Goal: Task Accomplishment & Management: Use online tool/utility

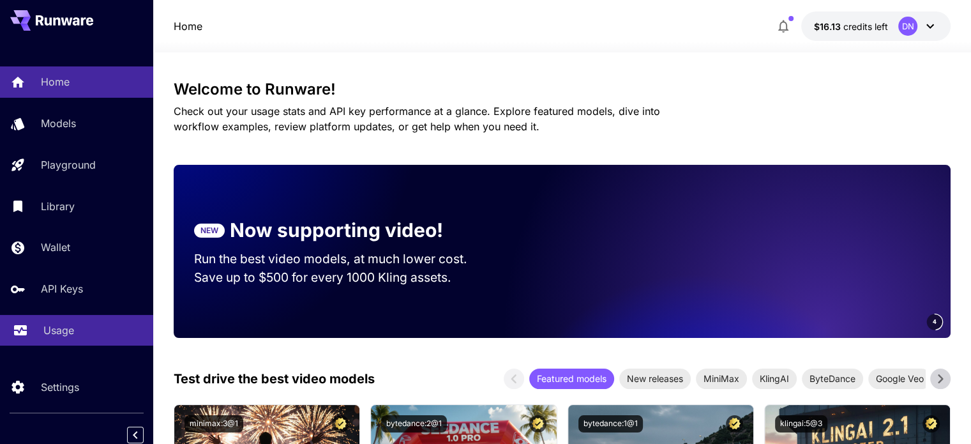
scroll to position [5, 0]
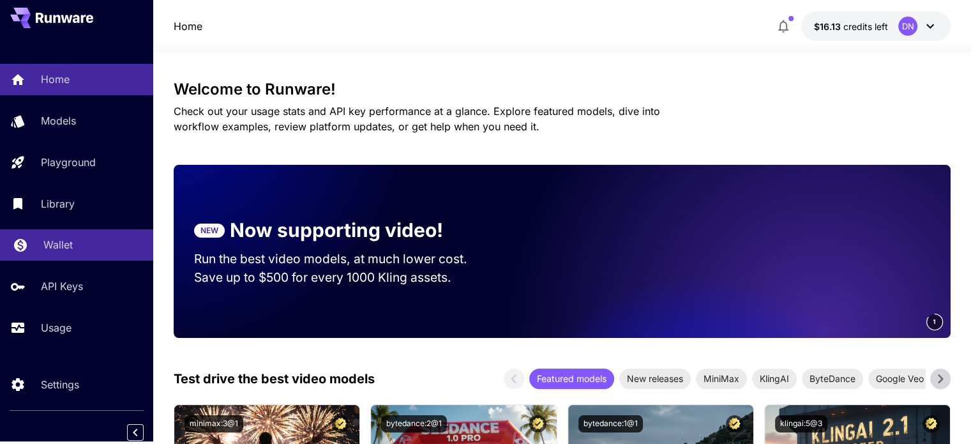
click at [91, 254] on link "Wallet" at bounding box center [76, 244] width 153 height 31
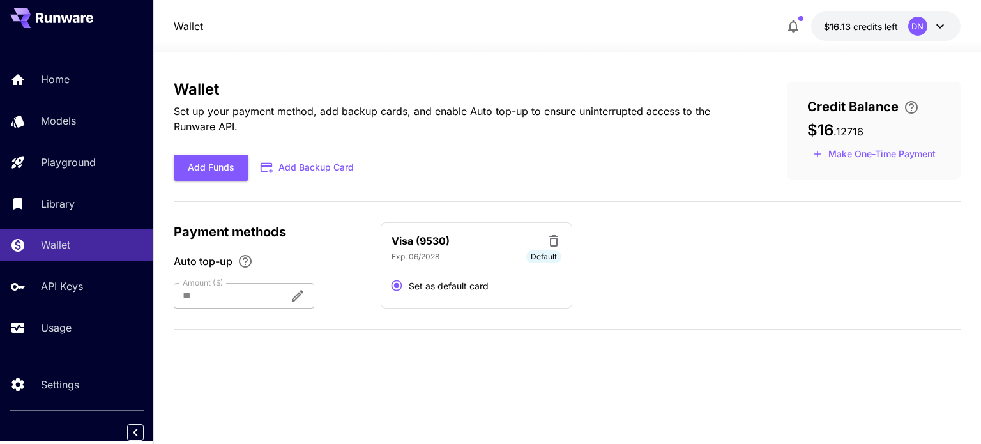
click at [943, 27] on icon at bounding box center [939, 26] width 15 height 15
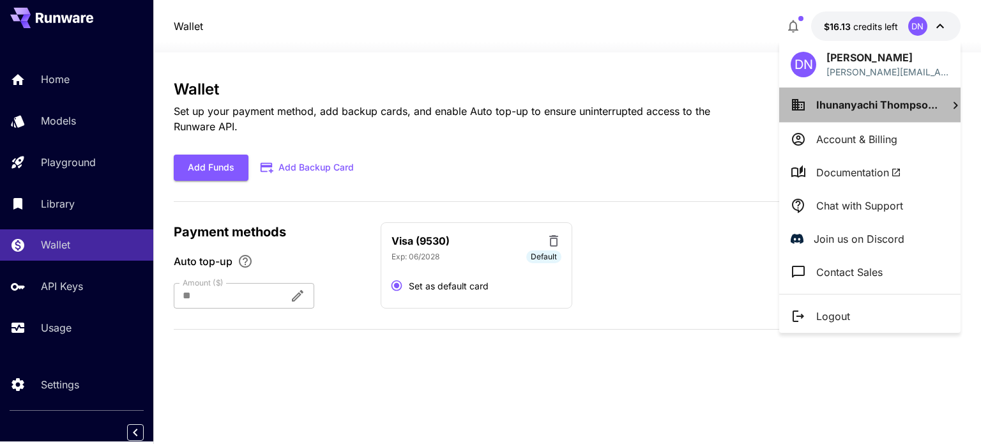
click at [939, 112] on li "Ihunanyachi Thompso..." at bounding box center [869, 104] width 181 height 34
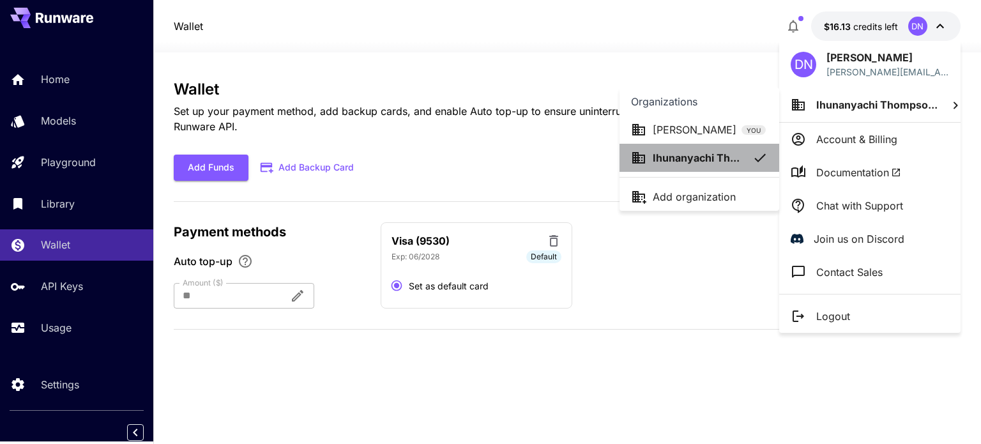
click at [704, 158] on p "Ihunanyachi Th..." at bounding box center [696, 157] width 87 height 15
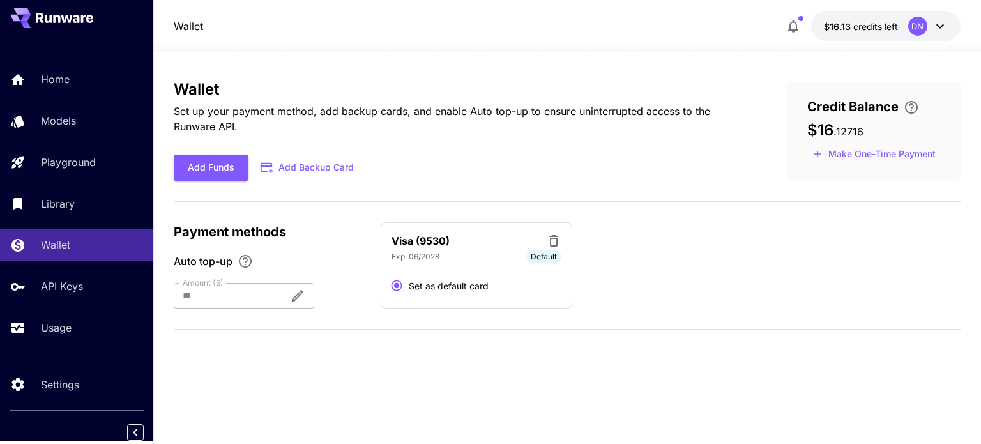
click at [937, 24] on icon at bounding box center [940, 26] width 8 height 4
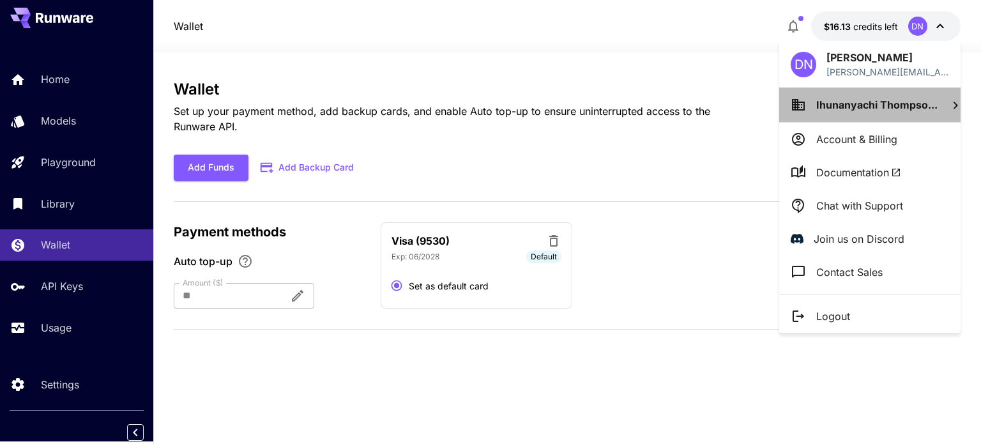
click at [871, 107] on span "Ihunanyachi Thompso..." at bounding box center [876, 104] width 121 height 13
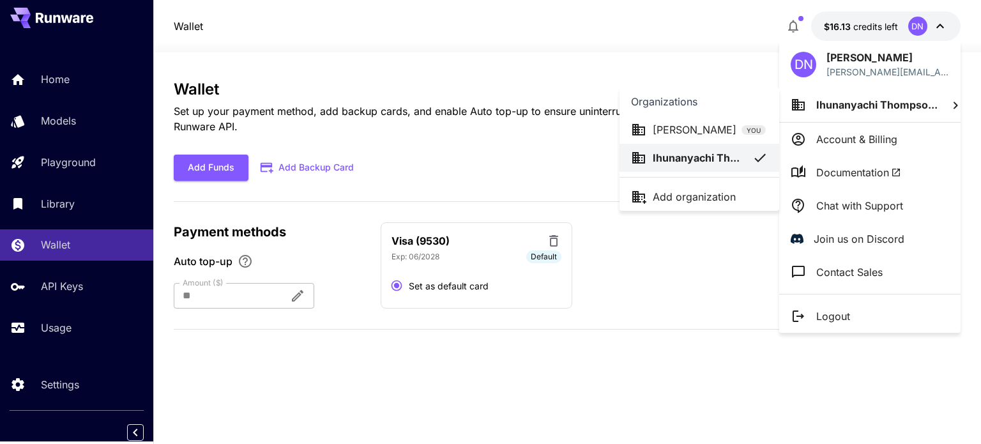
click at [673, 276] on div at bounding box center [490, 222] width 981 height 444
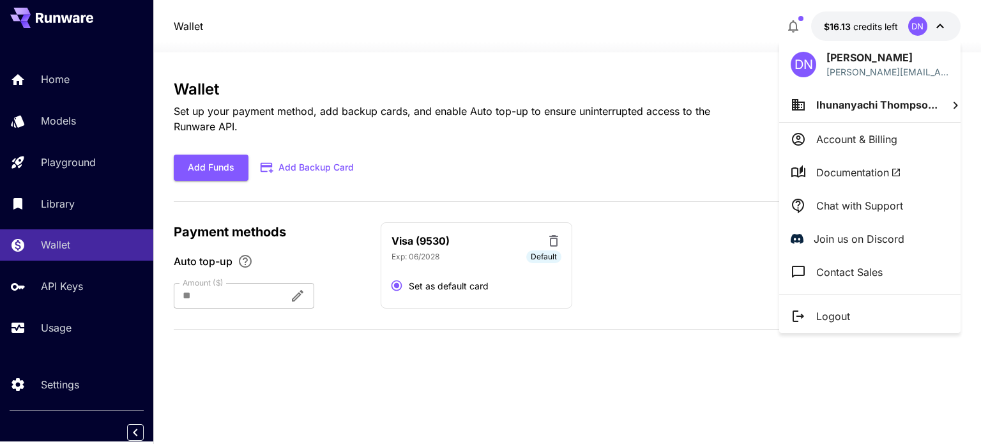
click at [501, 123] on div at bounding box center [490, 222] width 981 height 444
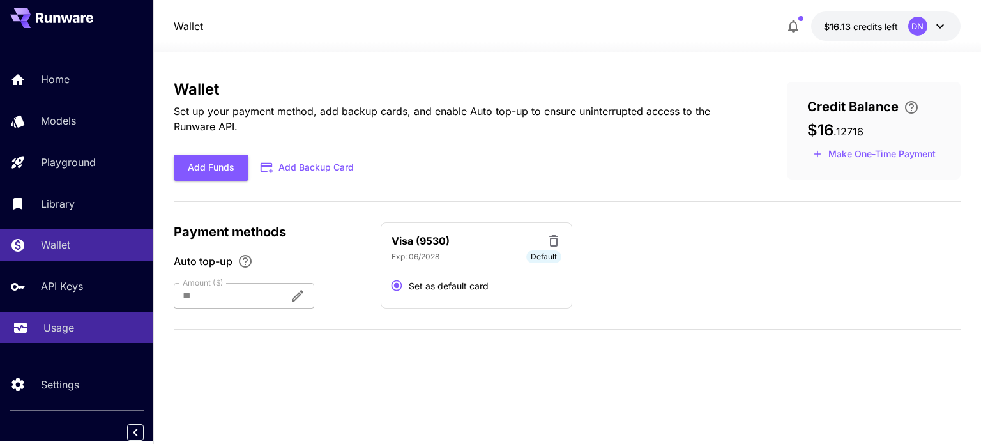
click at [82, 322] on div "Usage" at bounding box center [93, 327] width 100 height 15
